Goal: Task Accomplishment & Management: Complete application form

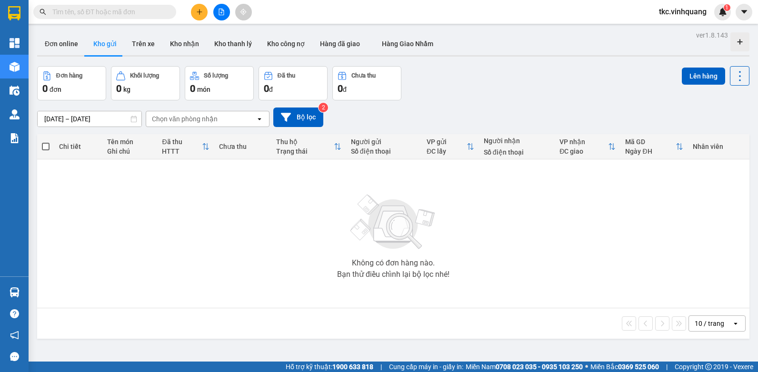
click at [195, 11] on button at bounding box center [199, 12] width 17 height 17
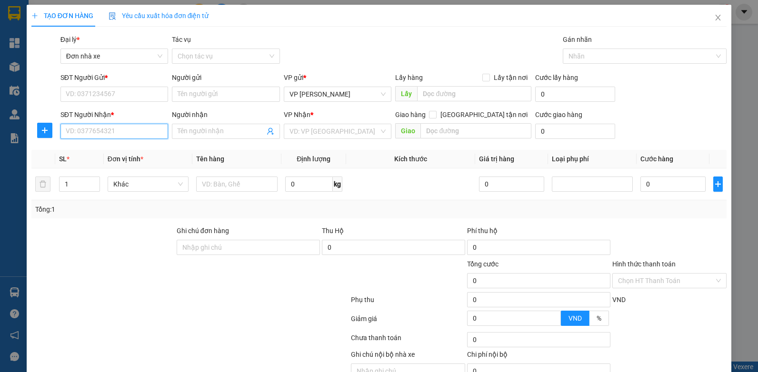
click at [146, 132] on input "SĐT Người Nhận *" at bounding box center [114, 131] width 108 height 15
type input "0961361234"
click at [115, 148] on div "0961361234 - cảnh" at bounding box center [113, 150] width 95 height 10
type input "cảnh"
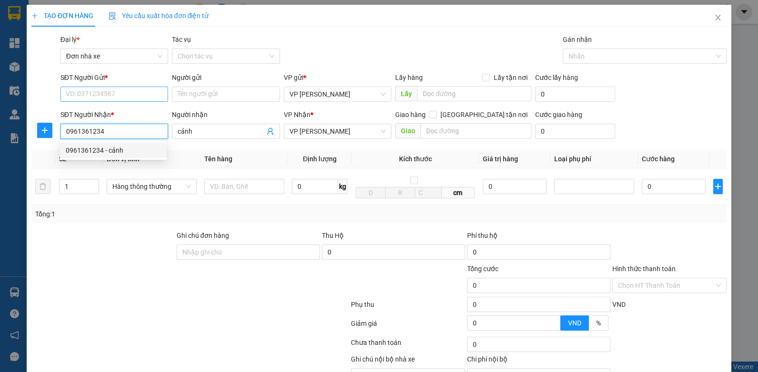
type input "0961361234"
click at [124, 94] on input "SĐT Người Gửi *" at bounding box center [114, 94] width 108 height 15
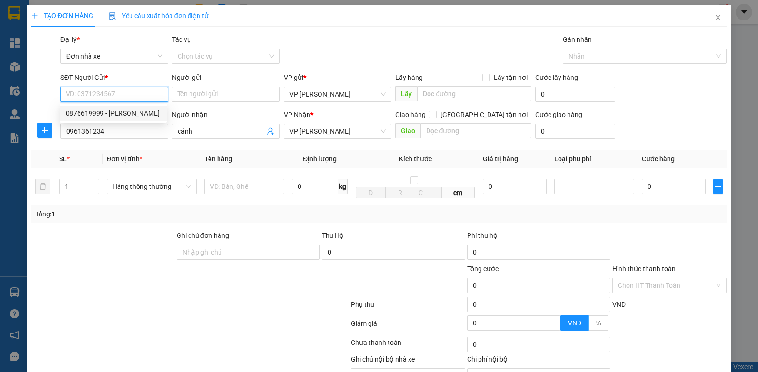
drag, startPoint x: 121, startPoint y: 110, endPoint x: 240, endPoint y: 170, distance: 133.8
click at [121, 110] on div "0876619999 - [PERSON_NAME]" at bounding box center [113, 113] width 95 height 10
type input "0876619999"
type input "[PERSON_NAME]"
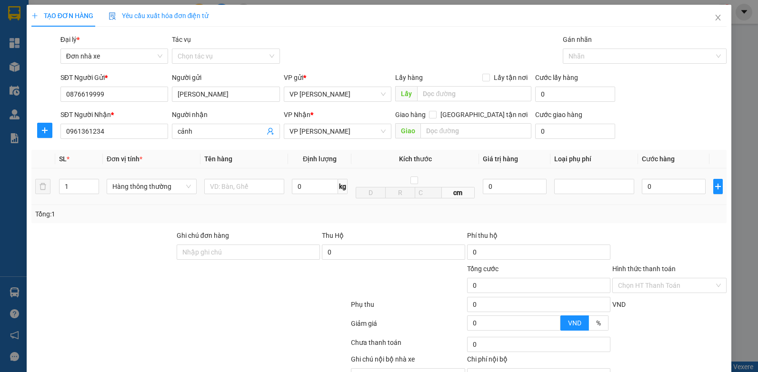
click at [259, 196] on div at bounding box center [244, 186] width 80 height 19
click at [242, 187] on input "text" at bounding box center [244, 186] width 80 height 15
type input "HỘP LKDT"
type input "1"
type input "30.000"
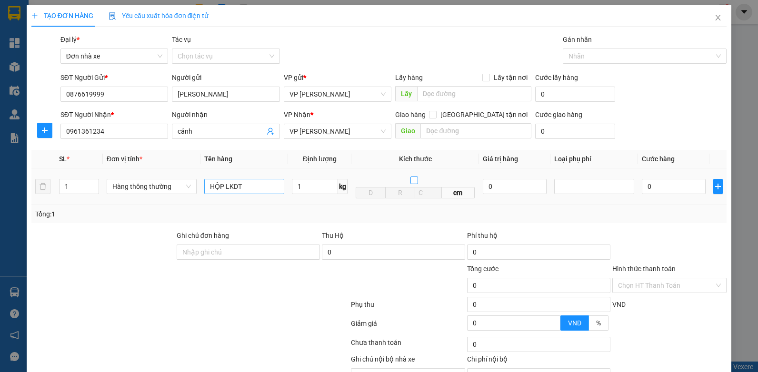
type input "30.000"
click at [639, 216] on div "Tổng: 1" at bounding box center [379, 214] width 688 height 10
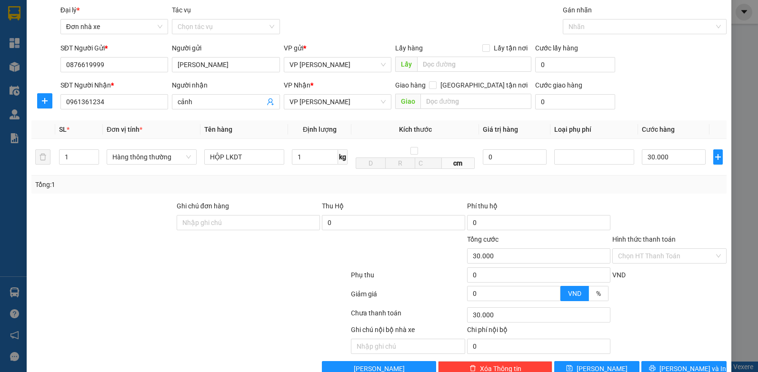
scroll to position [53, 0]
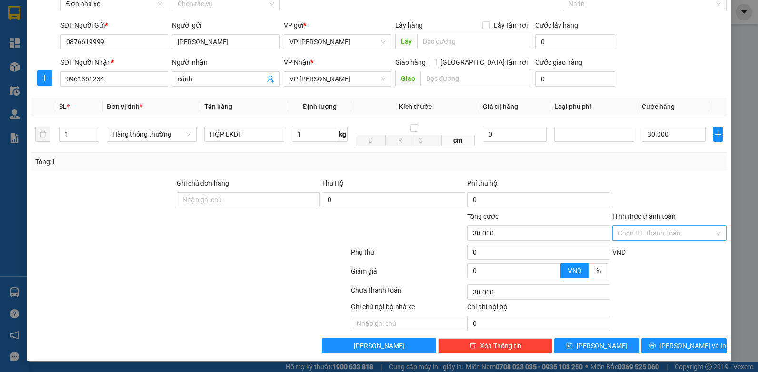
click at [641, 234] on input "Hình thức thanh toán" at bounding box center [666, 233] width 96 height 14
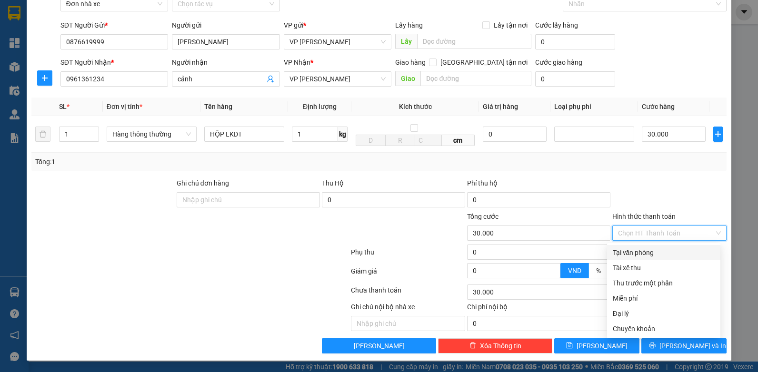
click at [656, 246] on div "Tại văn phòng" at bounding box center [663, 252] width 113 height 15
type input "0"
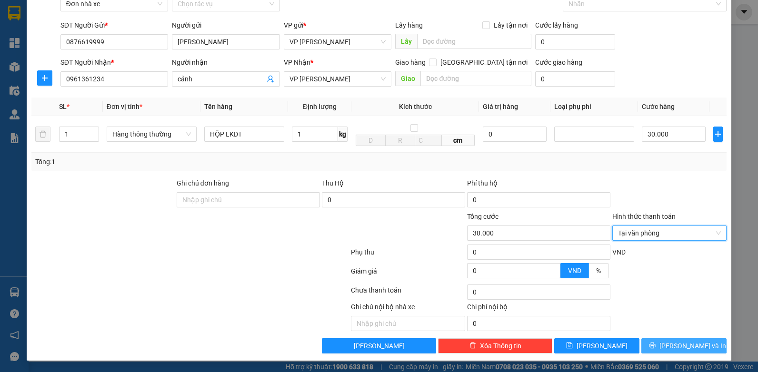
click at [668, 344] on button "[PERSON_NAME] và In" at bounding box center [683, 346] width 85 height 15
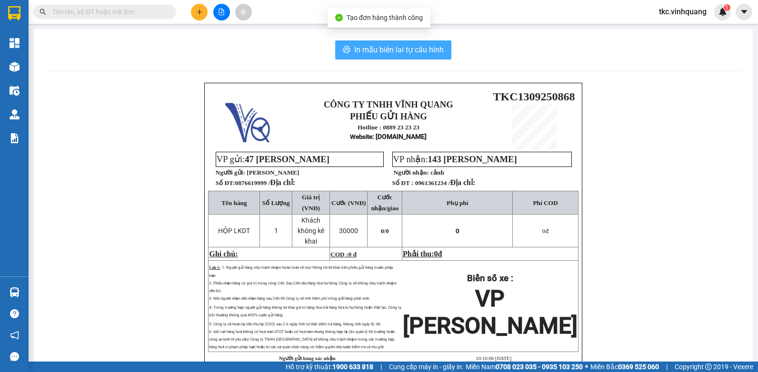
click at [403, 53] on span "In mẫu biên lai tự cấu hình" at bounding box center [399, 50] width 90 height 12
